Goal: Task Accomplishment & Management: Manage account settings

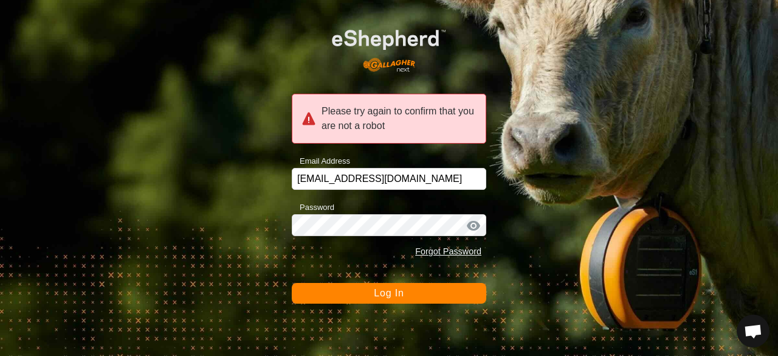
click at [434, 294] on button "Log In" at bounding box center [389, 293] width 195 height 21
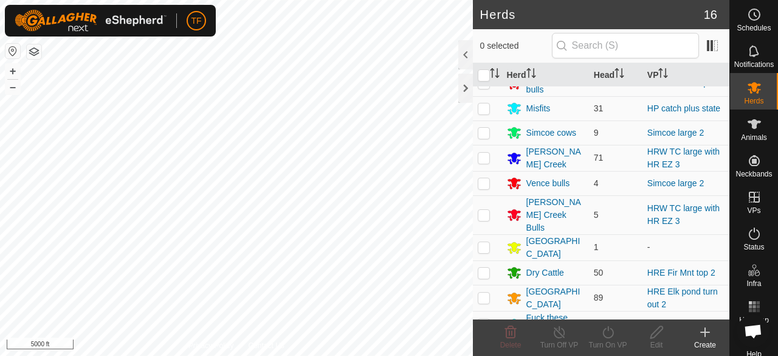
scroll to position [168, 0]
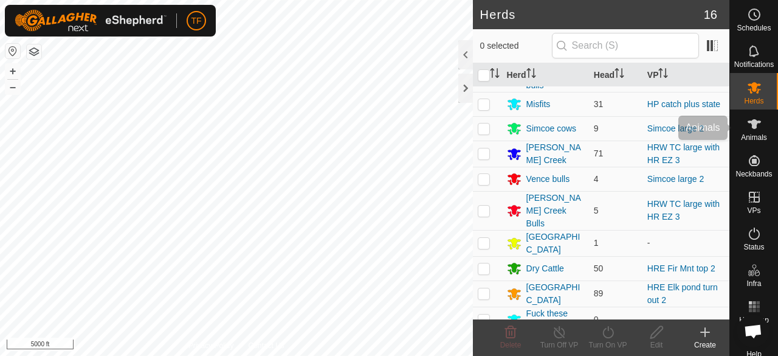
click at [750, 128] on icon at bounding box center [754, 124] width 13 height 10
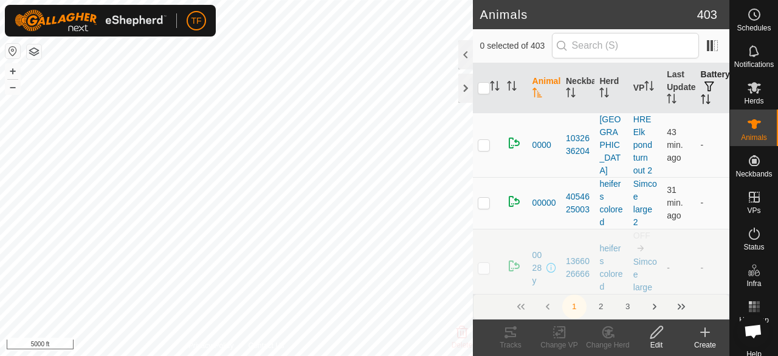
click at [708, 99] on icon "Activate to sort" at bounding box center [708, 99] width 1 height 10
drag, startPoint x: 691, startPoint y: 166, endPoint x: 682, endPoint y: 167, distance: 9.2
click at [679, 168] on tr "0000 1032636204 [GEOGRAPHIC_DATA] turn out 2 43 min. ago -" at bounding box center [601, 145] width 257 height 64
click at [701, 98] on icon "Activate to sort" at bounding box center [706, 99] width 10 height 10
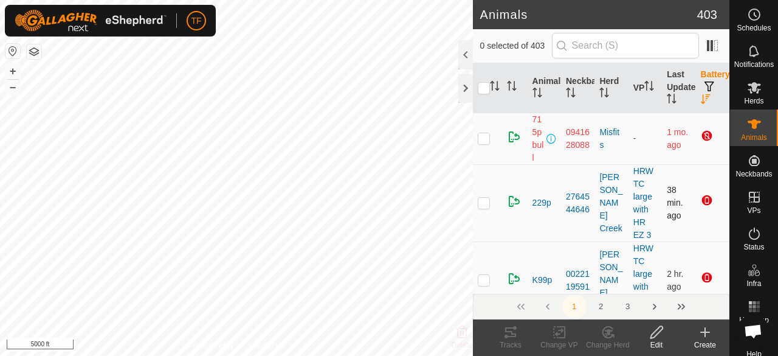
click at [485, 199] on p-checkbox at bounding box center [484, 203] width 12 height 10
checkbox input "true"
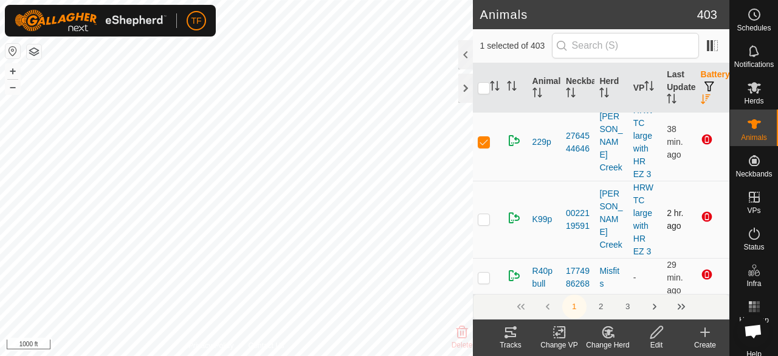
click at [482, 220] on p-checkbox at bounding box center [484, 219] width 12 height 10
checkbox input "true"
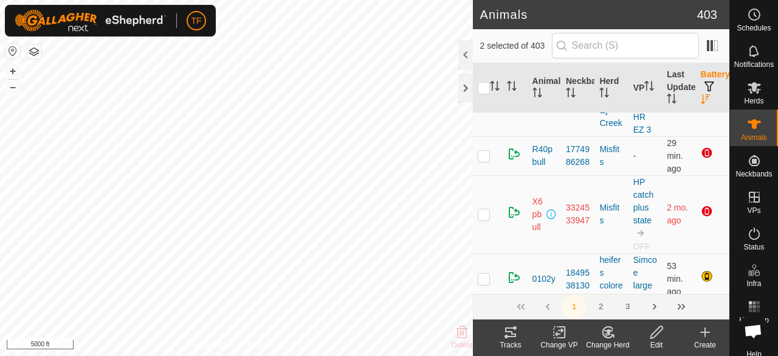
scroll to position [122, 0]
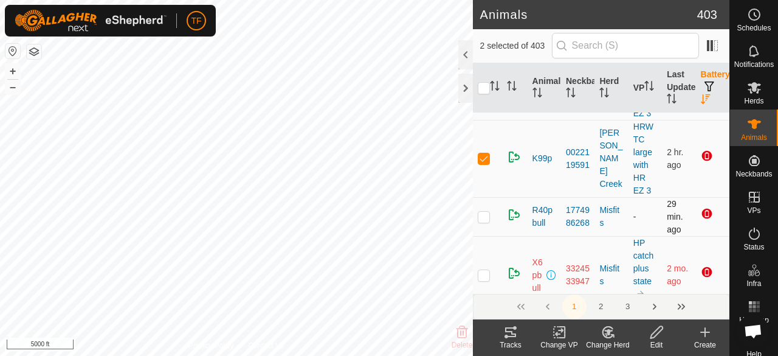
click at [485, 212] on p-checkbox at bounding box center [484, 217] width 12 height 10
click at [483, 213] on p-checkbox at bounding box center [484, 217] width 12 height 10
click at [482, 213] on p-checkbox at bounding box center [484, 217] width 12 height 10
checkbox input "false"
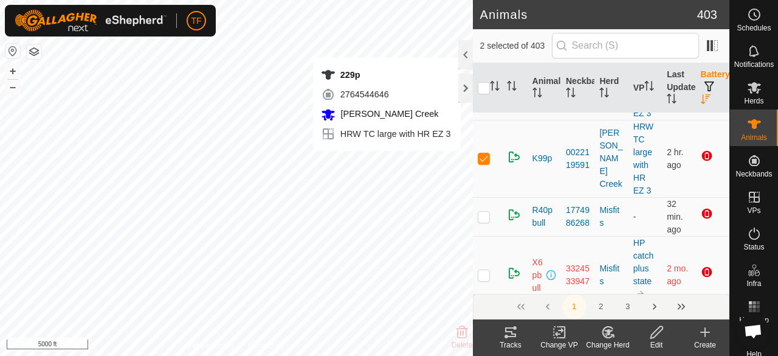
scroll to position [0, 0]
